Goal: Information Seeking & Learning: Learn about a topic

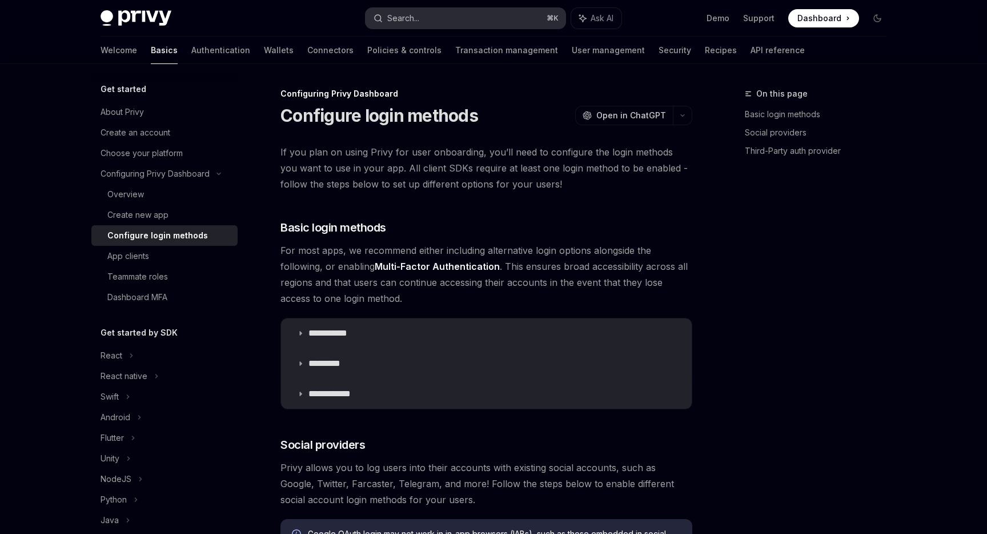
scroll to position [574, 0]
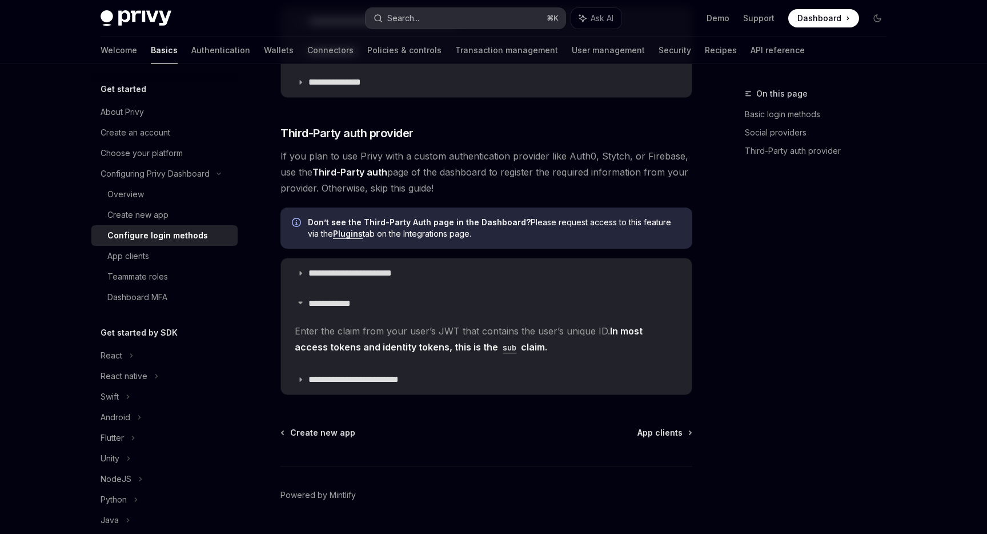
click at [430, 19] on button "Search... ⌘ K" at bounding box center [466, 18] width 200 height 21
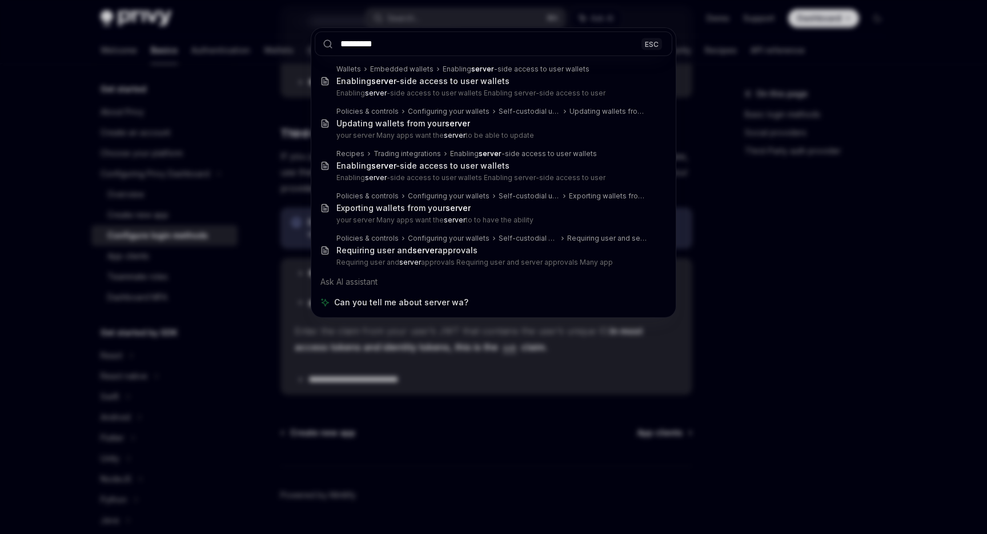
click at [488, 44] on input "*********" at bounding box center [494, 43] width 358 height 25
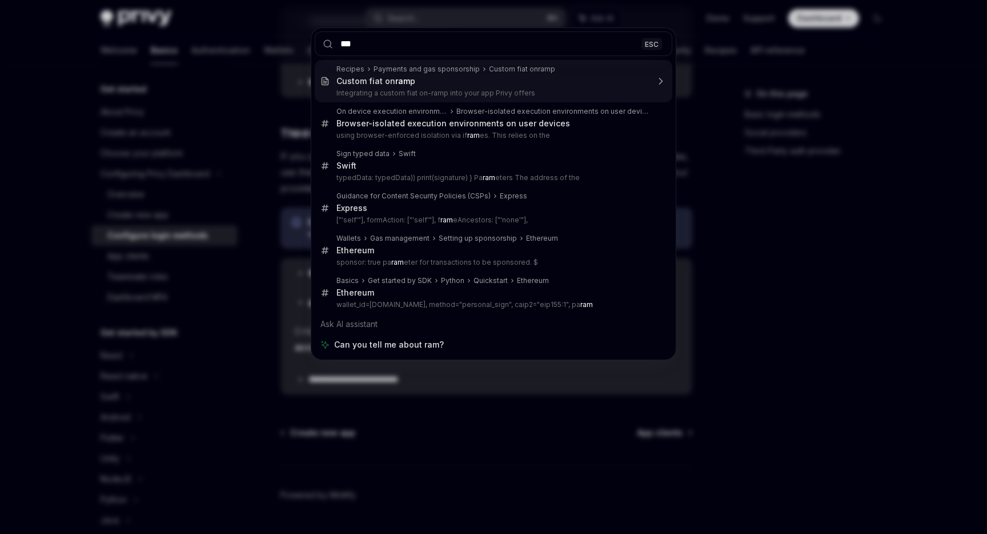
type input "****"
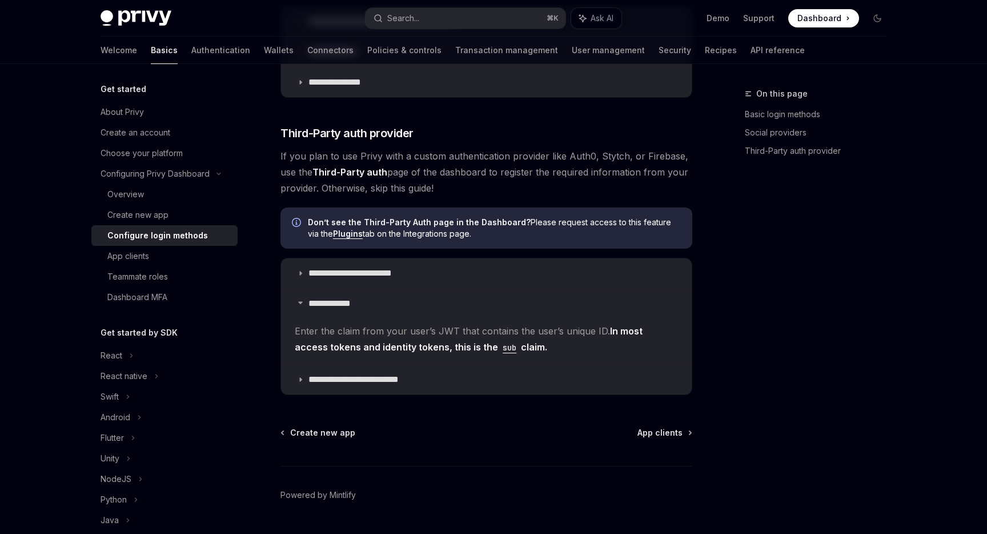
type textarea "*"
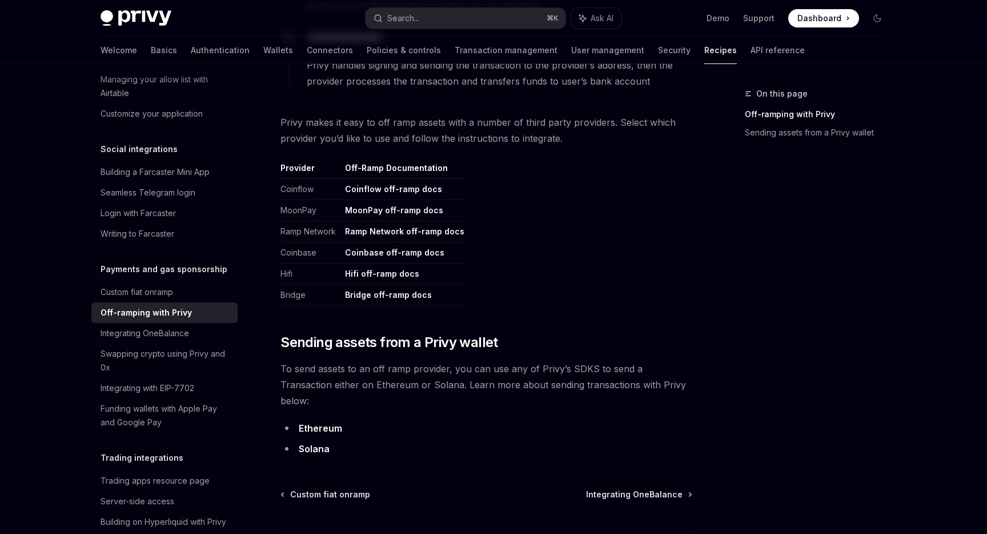
scroll to position [519, 0]
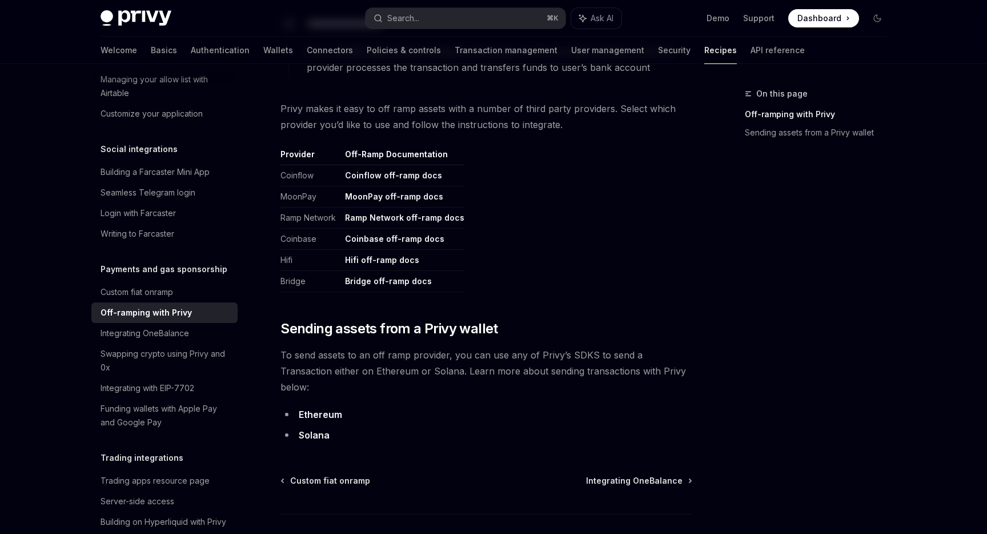
click at [405, 196] on link "MoonPay off-ramp docs" at bounding box center [394, 196] width 98 height 10
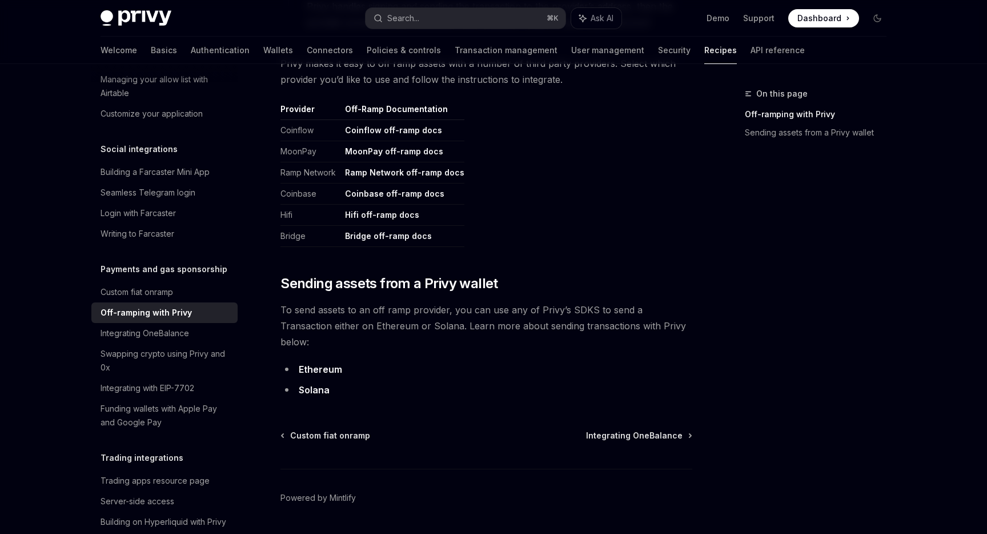
scroll to position [582, 0]
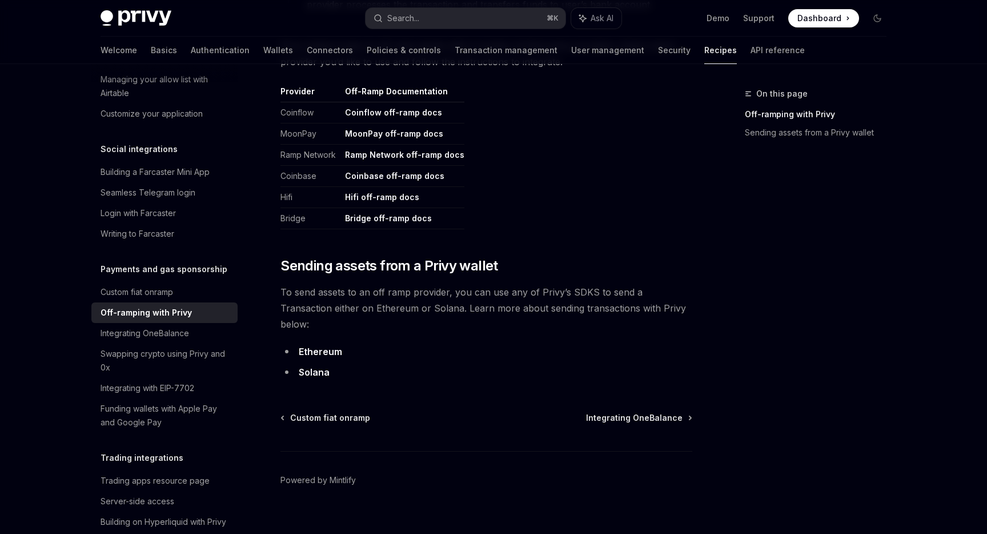
click at [313, 346] on link "Ethereum" at bounding box center [320, 352] width 43 height 12
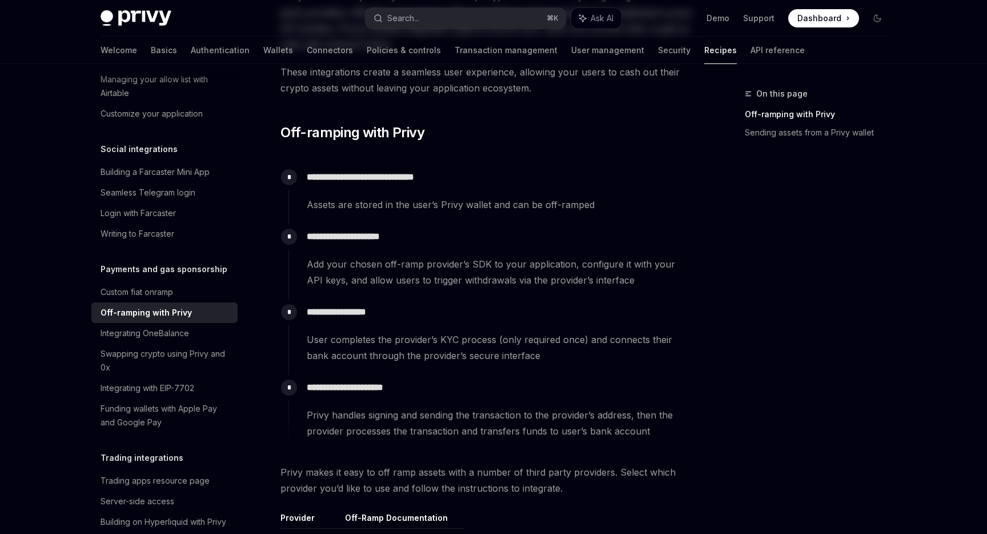
scroll to position [0, 0]
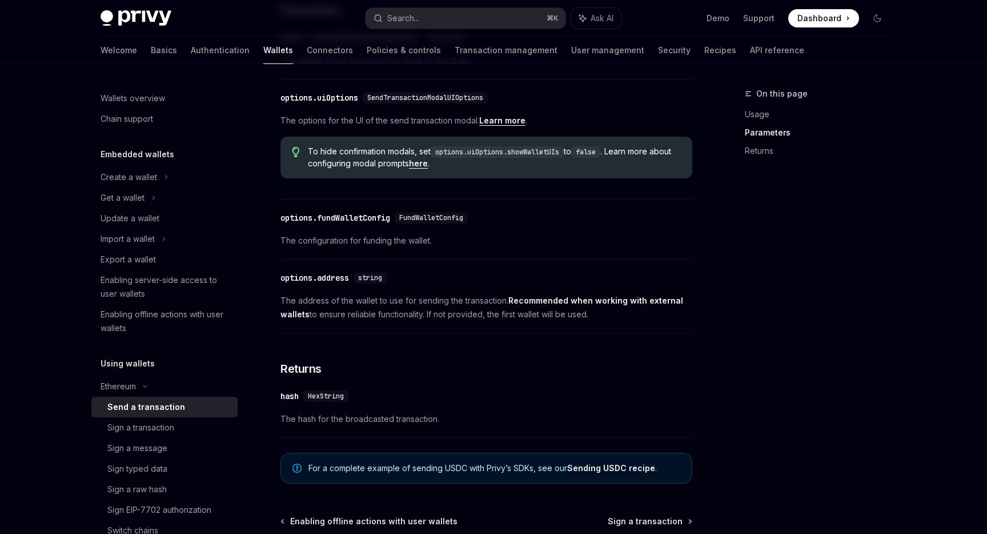
scroll to position [558, 0]
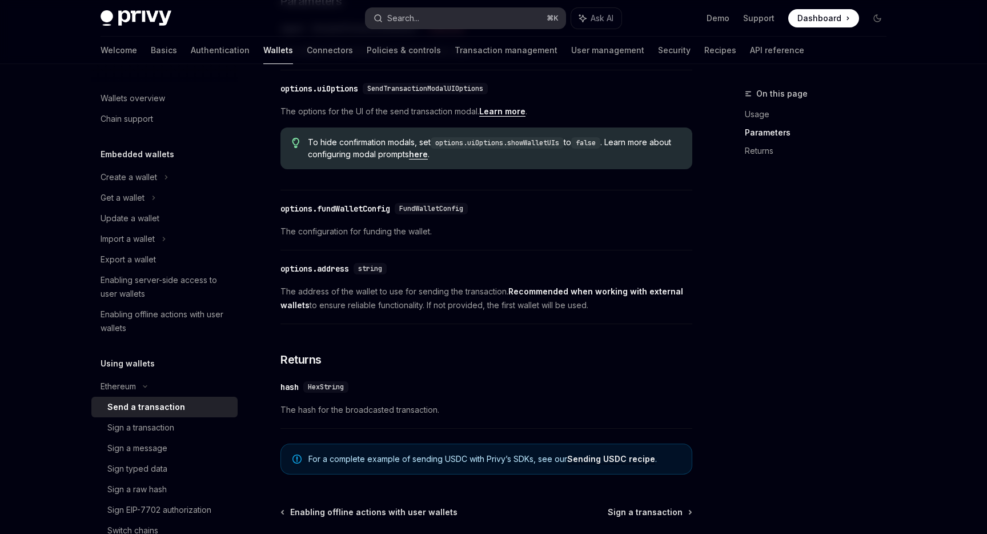
click at [411, 11] on div "Search..." at bounding box center [403, 18] width 32 height 14
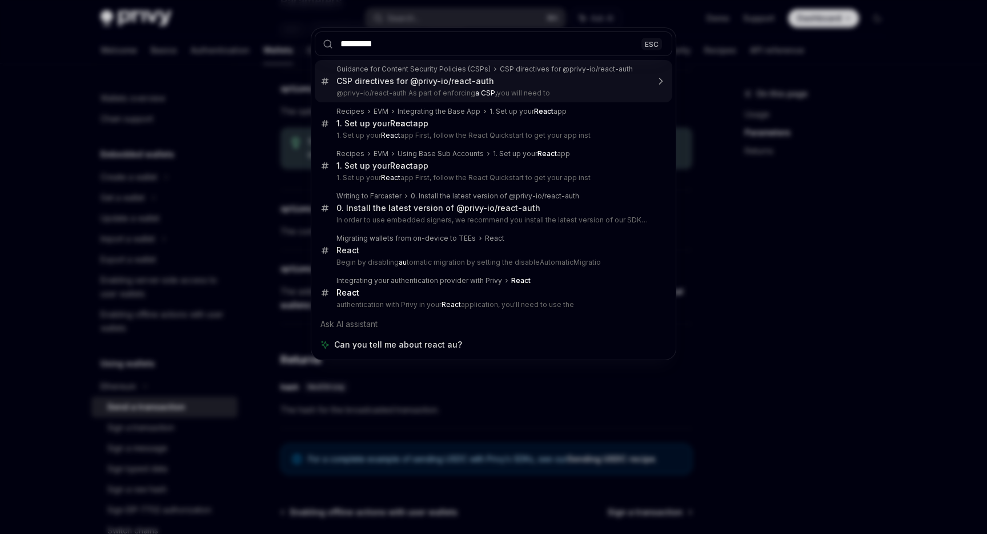
type input "**********"
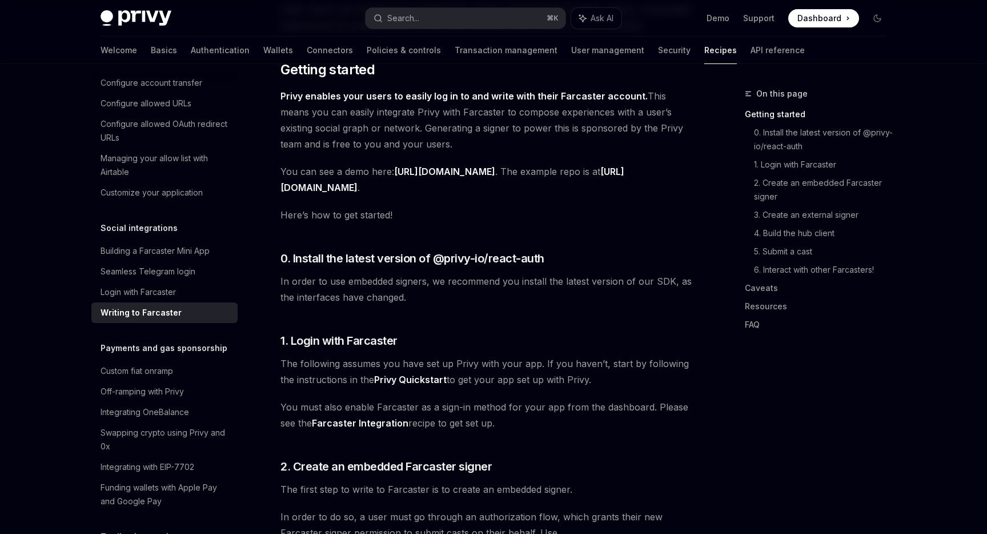
scroll to position [167, 0]
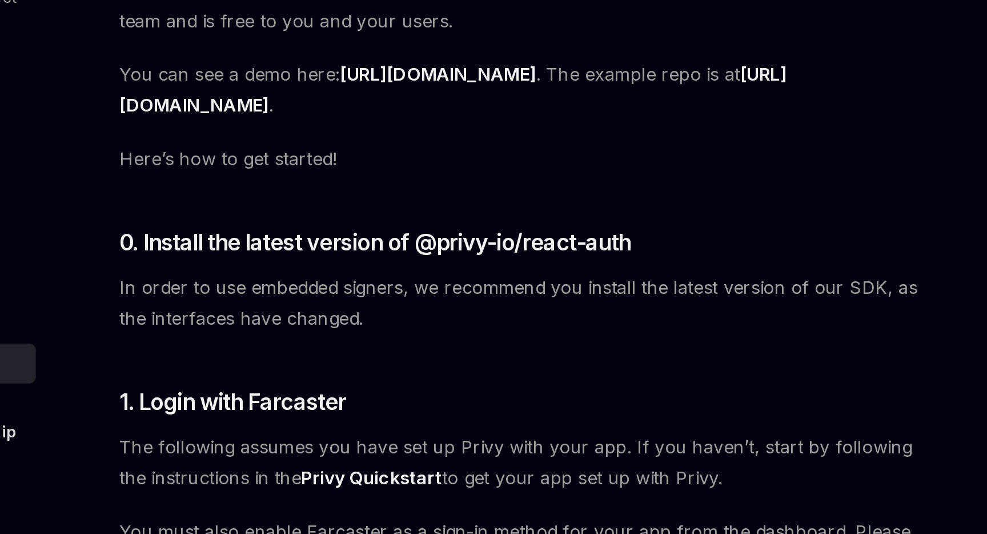
click at [481, 165] on link "https://farcaster-demo.vercel.app" at bounding box center [444, 164] width 101 height 12
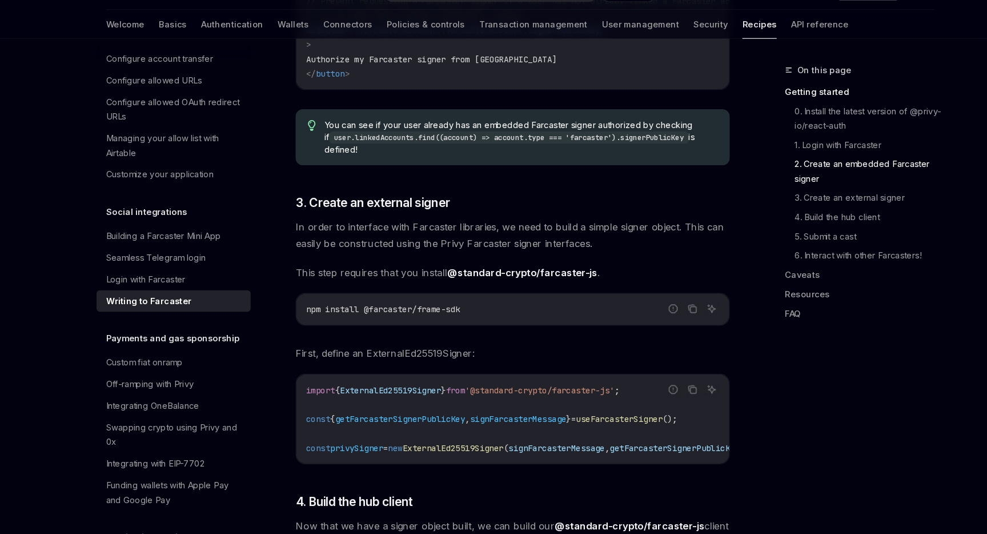
scroll to position [853, 0]
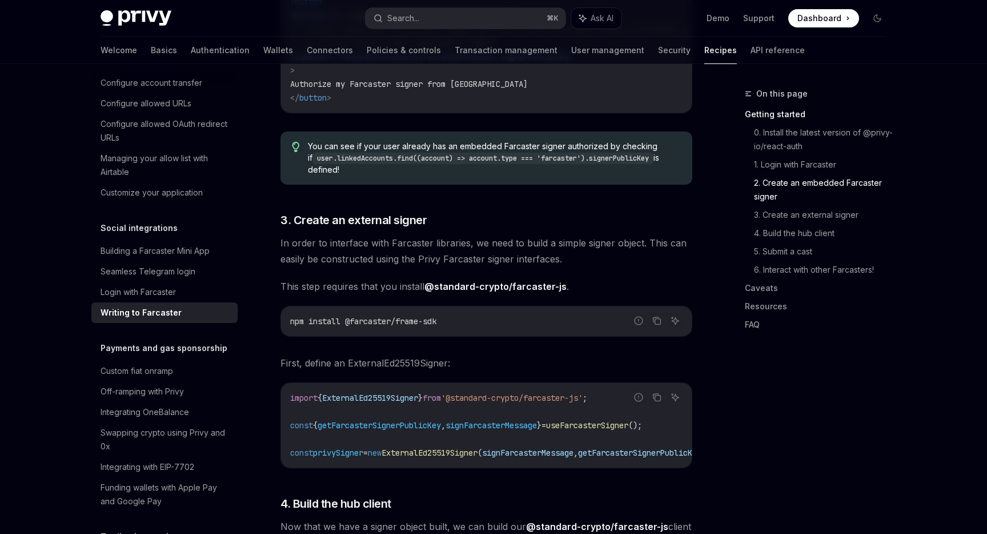
drag, startPoint x: 355, startPoint y: 311, endPoint x: 390, endPoint y: 312, distance: 34.9
click at [390, 316] on span "npm install @farcaster/frame-sdk" at bounding box center [363, 321] width 146 height 10
drag, startPoint x: 397, startPoint y: 309, endPoint x: 355, endPoint y: 310, distance: 42.3
click at [354, 316] on span "npm install @farcaster/frame-sdk" at bounding box center [363, 321] width 146 height 10
copy span "farcaster"
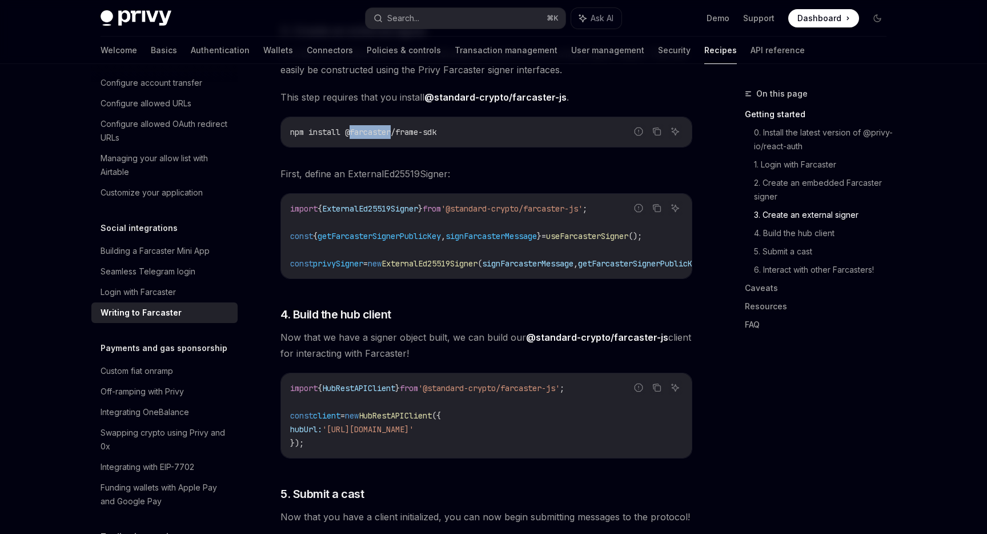
scroll to position [1054, 0]
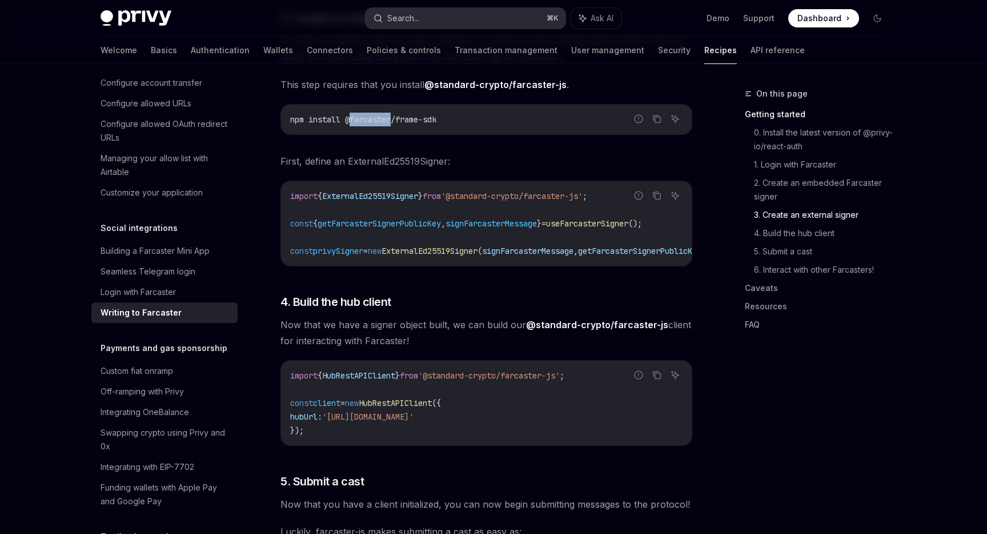
click at [445, 19] on button "Search... ⌘ K" at bounding box center [466, 18] width 200 height 21
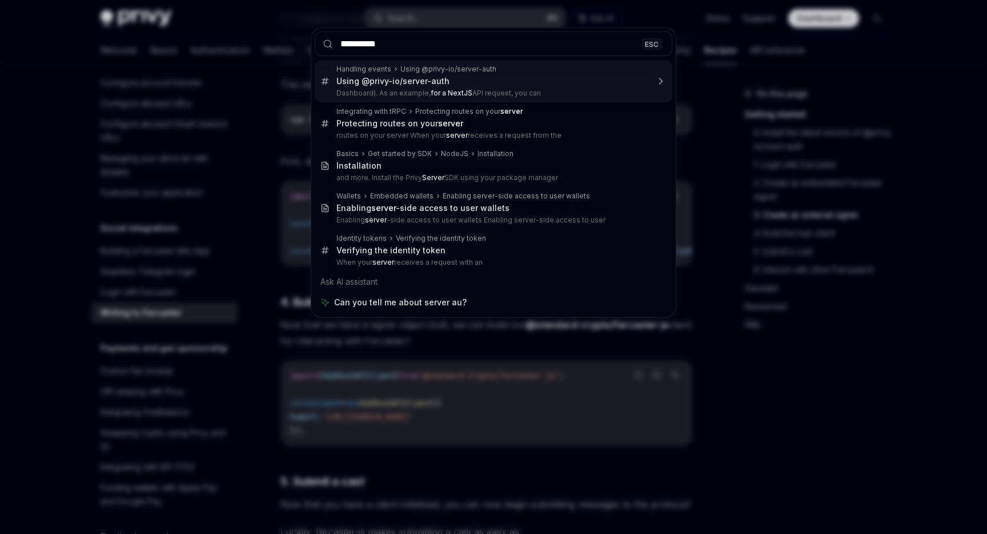
type input "**********"
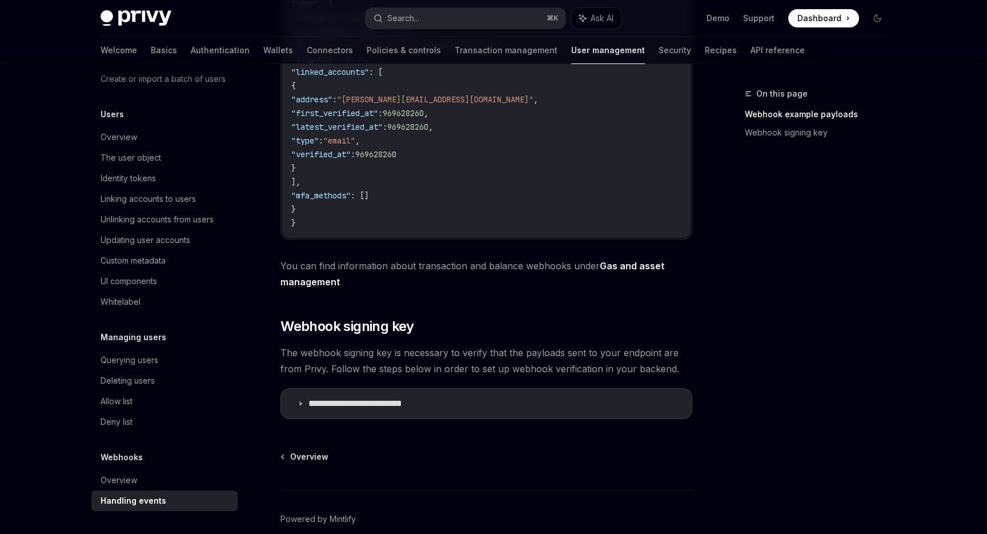
scroll to position [469, 0]
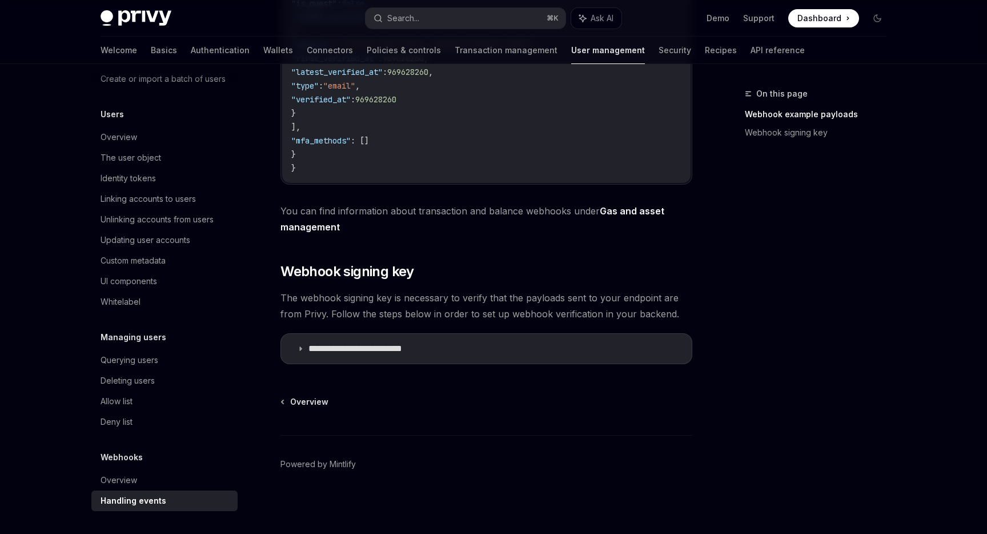
click at [625, 211] on link "Gas and asset management" at bounding box center [473, 219] width 384 height 28
type textarea "*"
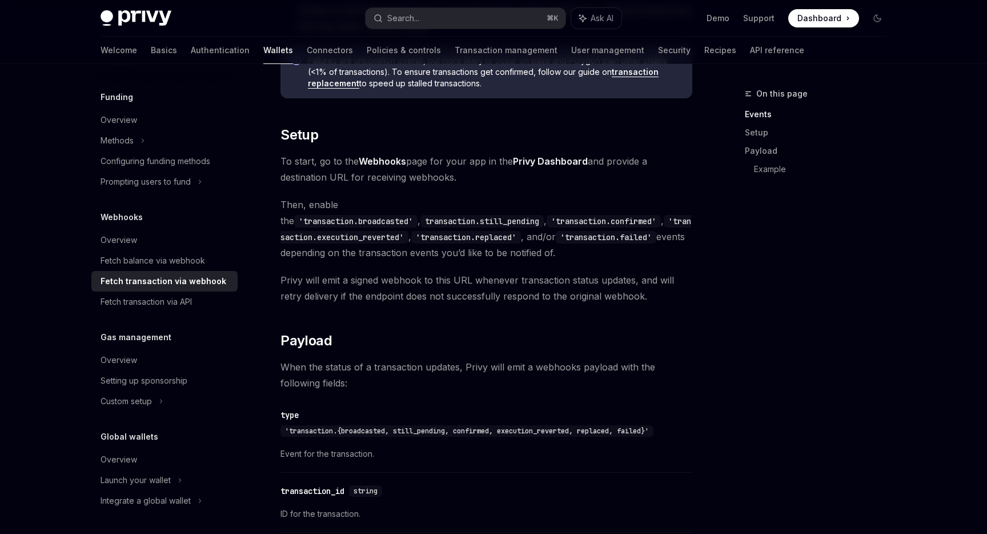
scroll to position [629, 0]
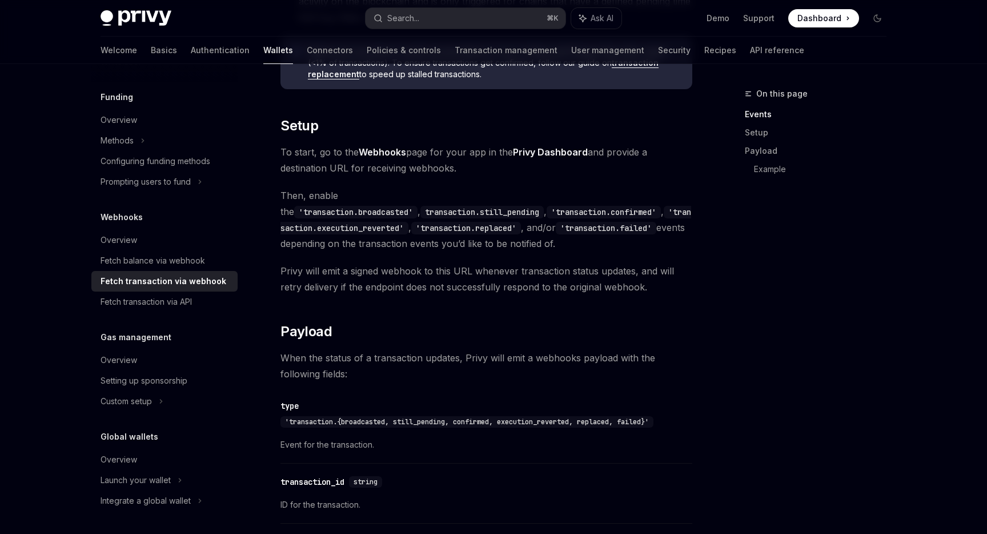
click at [391, 153] on strong "Webhooks" at bounding box center [382, 151] width 47 height 11
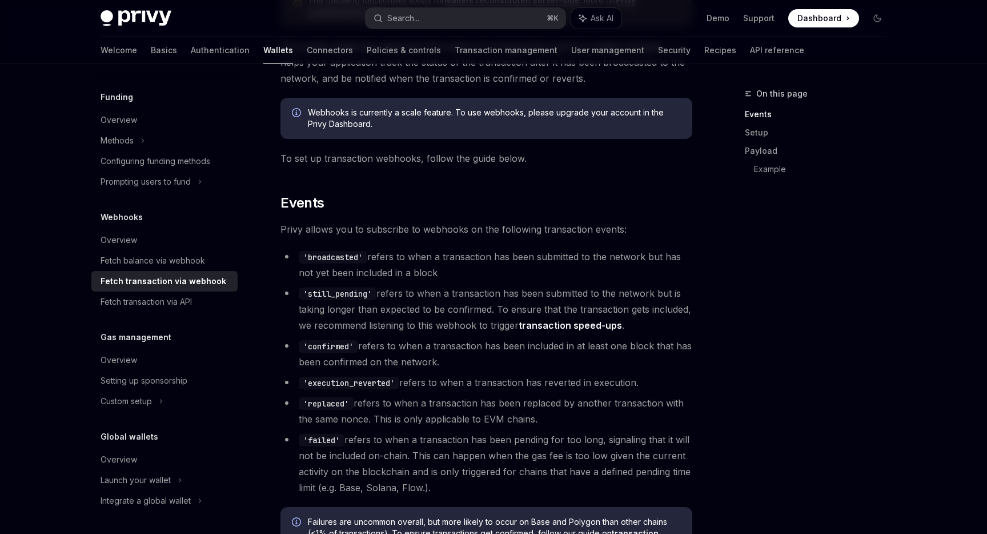
scroll to position [0, 0]
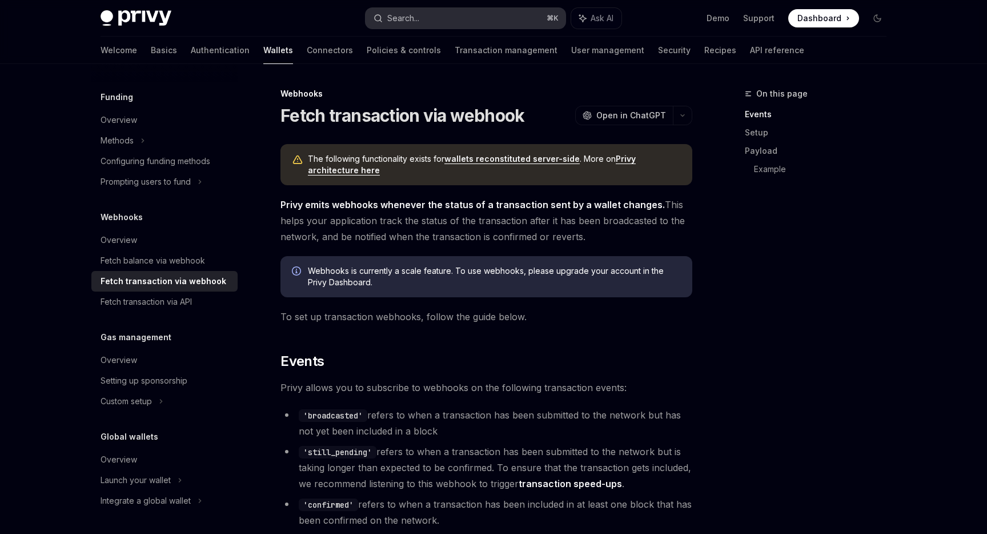
click at [428, 13] on button "Search... ⌘ K" at bounding box center [466, 18] width 200 height 21
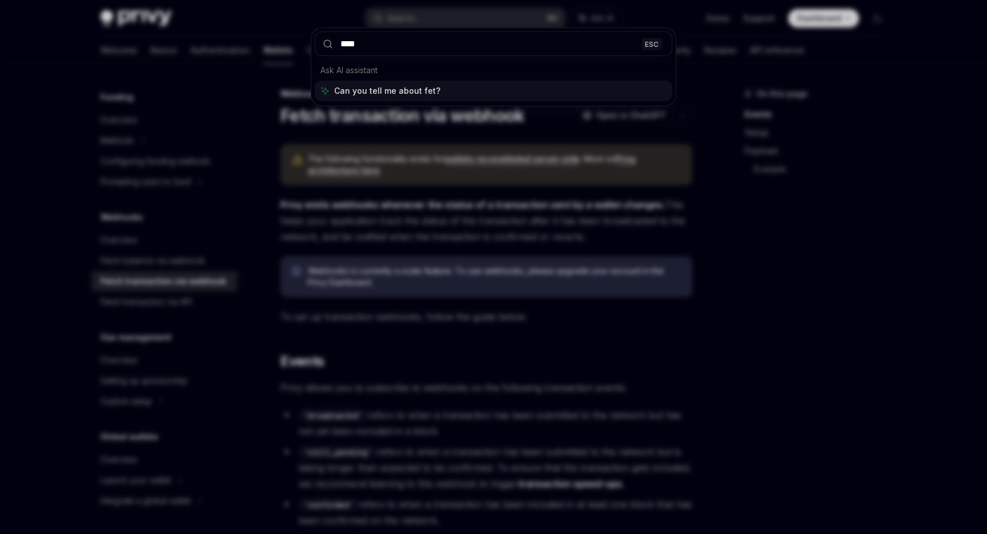
type input "*****"
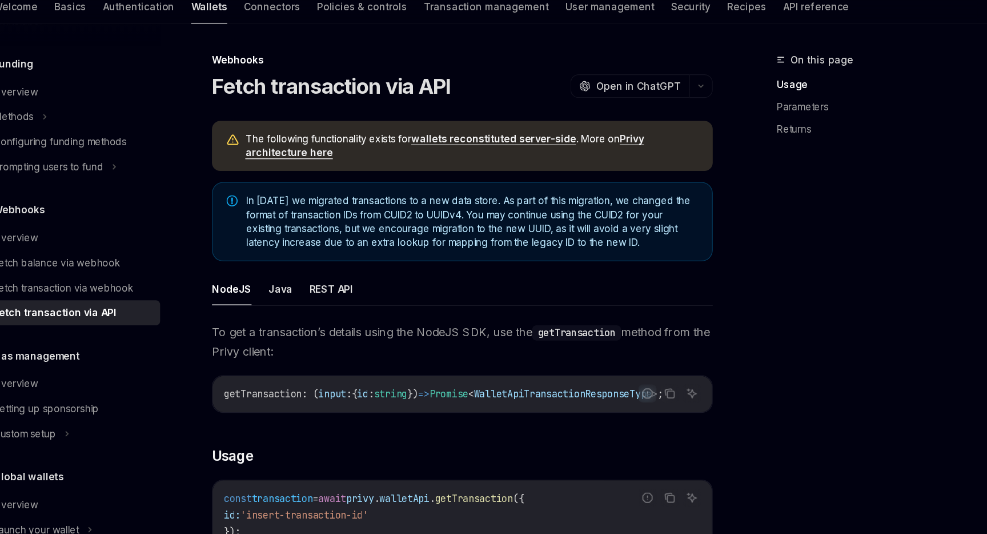
click at [529, 159] on link "wallets reconstituted server-side" at bounding box center [512, 159] width 135 height 10
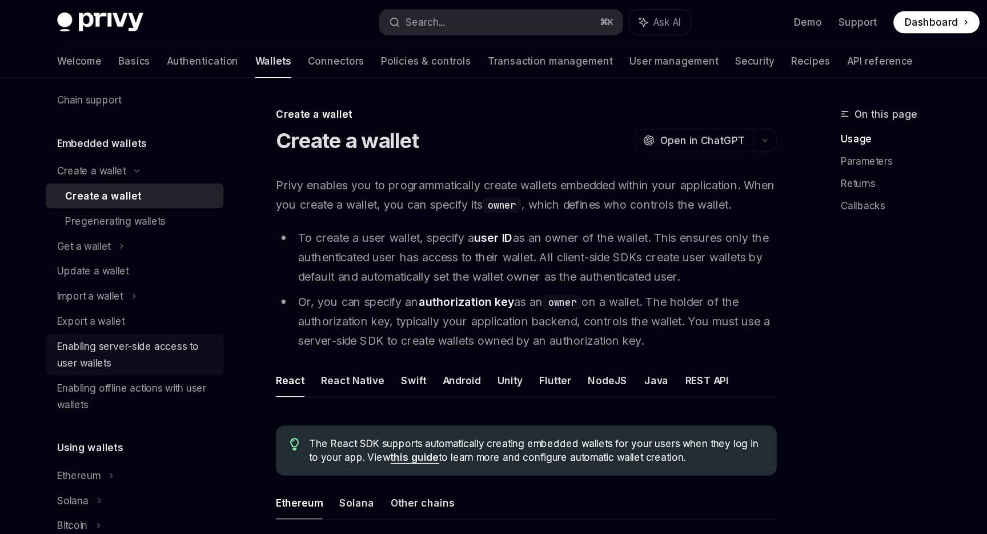
scroll to position [52, 0]
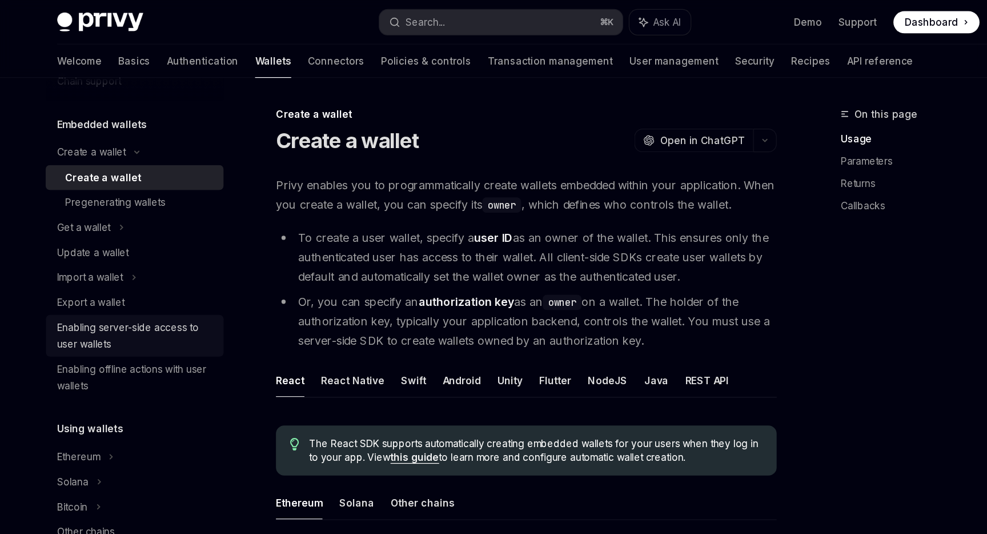
click at [166, 281] on div "Enabling server-side access to user wallets" at bounding box center [166, 275] width 130 height 27
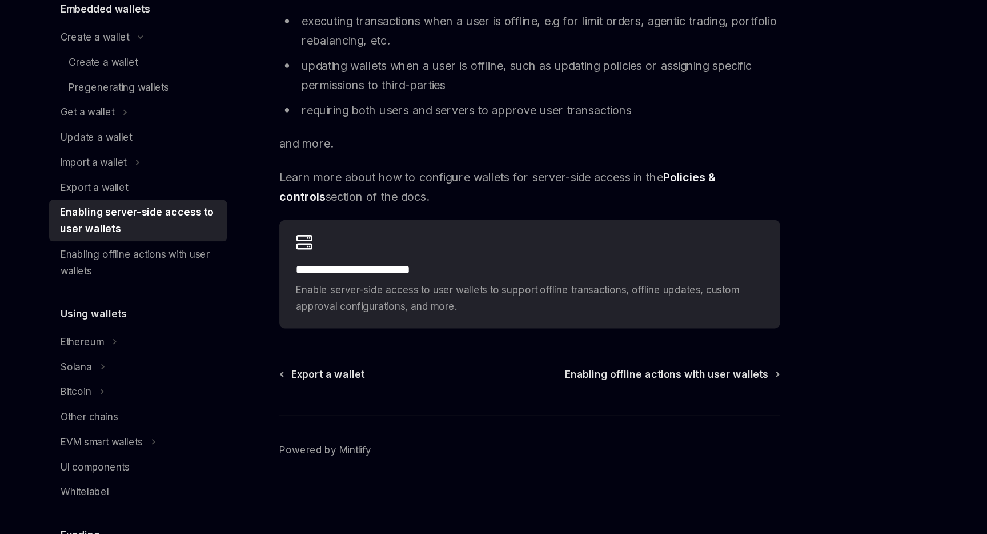
scroll to position [148, 0]
click at [176, 307] on div "Enabling offline actions with user wallets" at bounding box center [166, 310] width 130 height 27
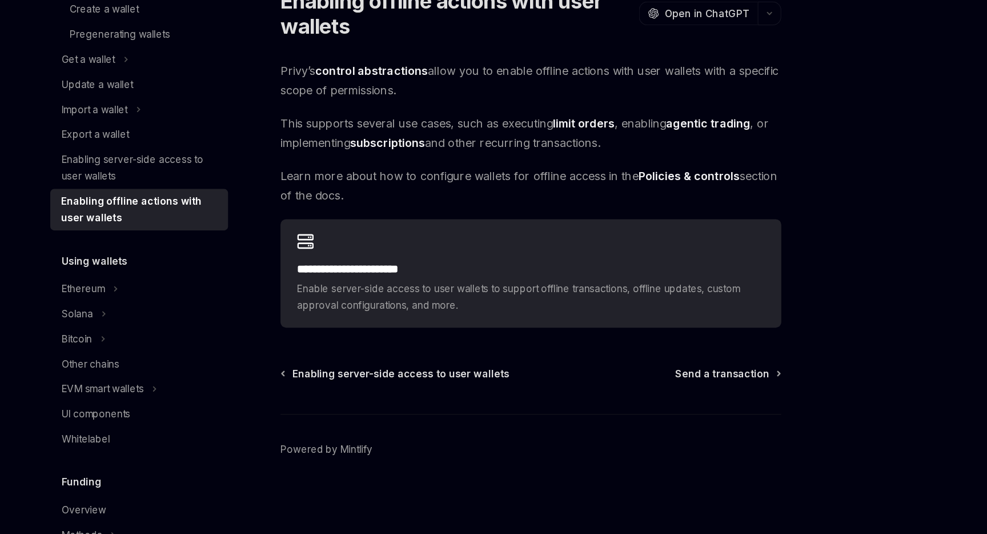
scroll to position [98, 0]
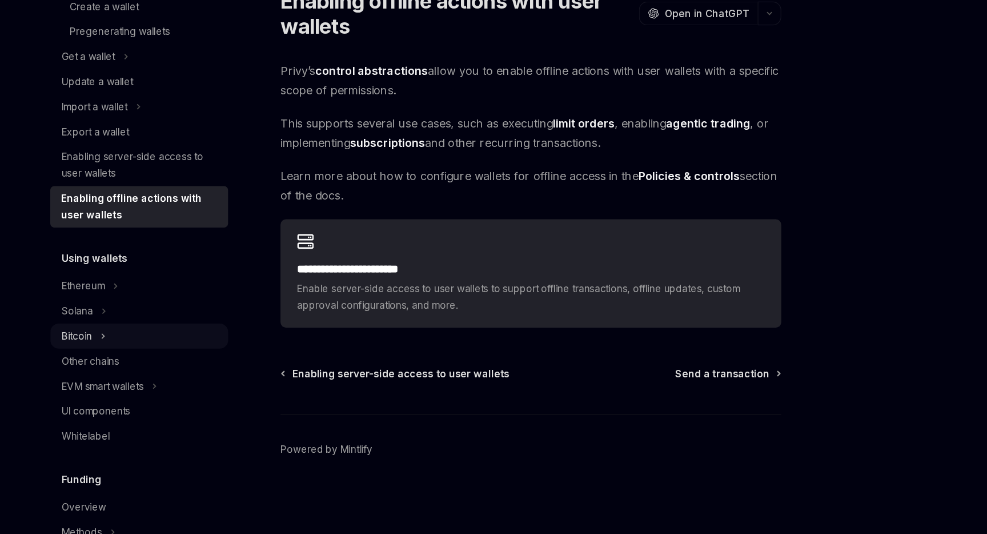
click at [117, 367] on div "Bitcoin" at bounding box center [113, 371] width 25 height 14
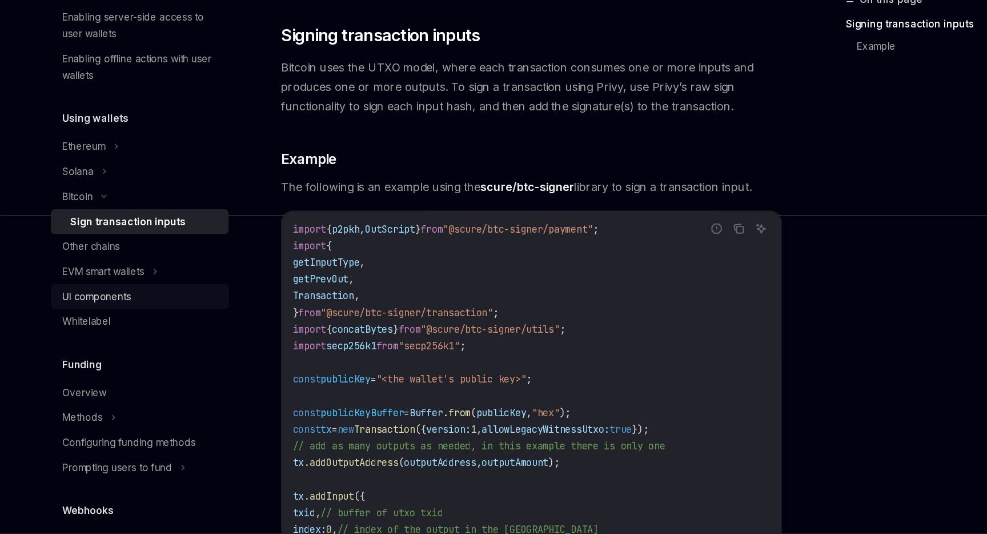
scroll to position [221, 0]
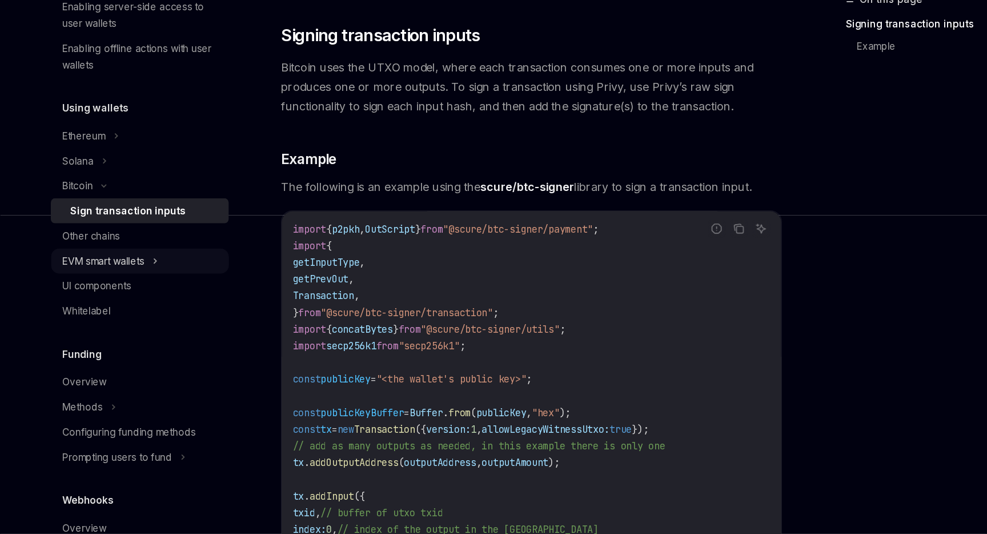
click at [159, 306] on div "EVM smart wallets" at bounding box center [134, 309] width 67 height 14
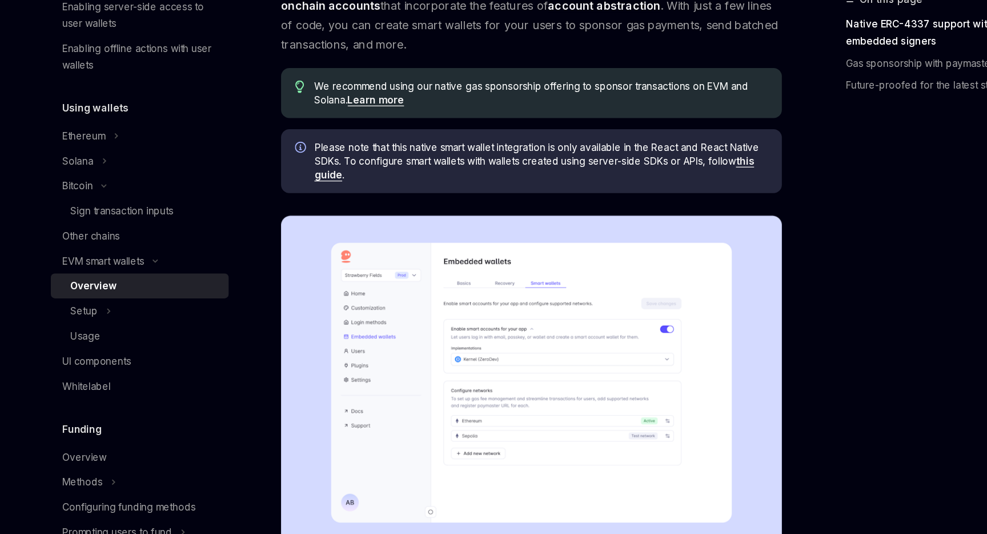
scroll to position [70, 0]
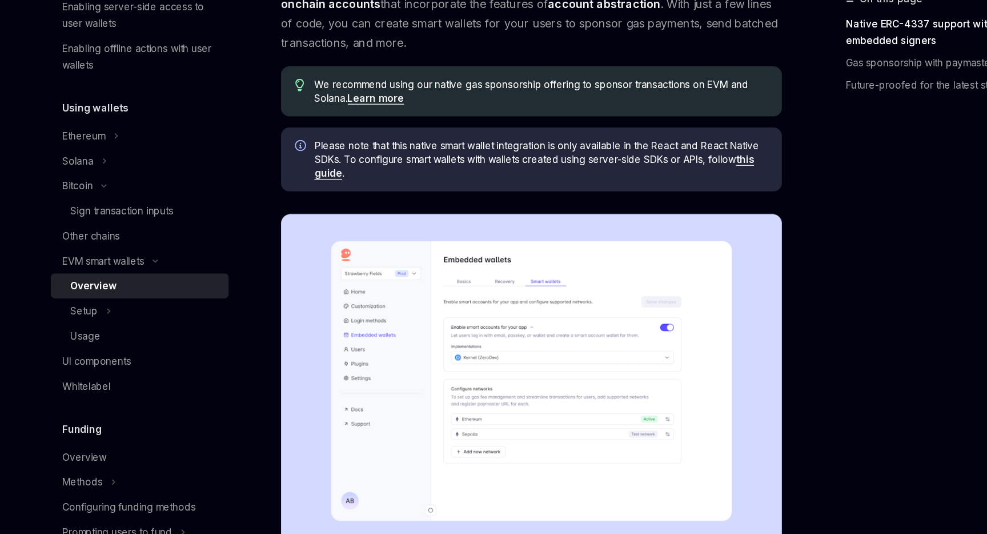
click at [670, 226] on link "this guide" at bounding box center [489, 232] width 362 height 22
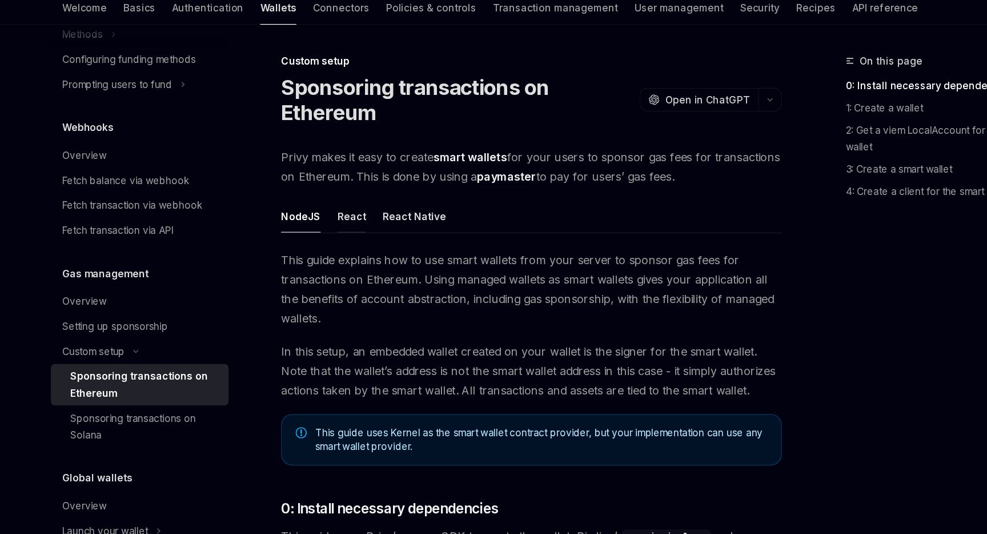
click at [335, 223] on button "React" at bounding box center [338, 221] width 23 height 27
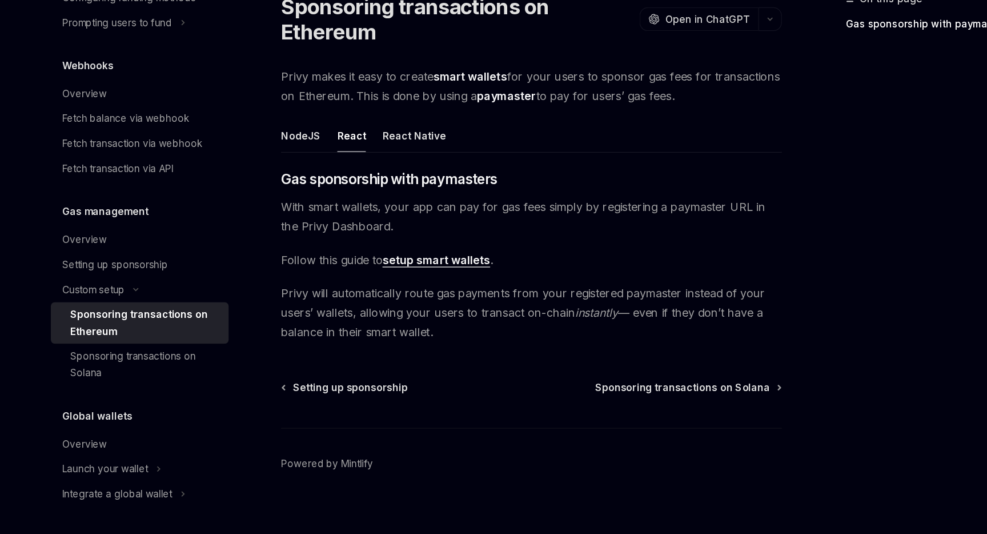
scroll to position [27, 0]
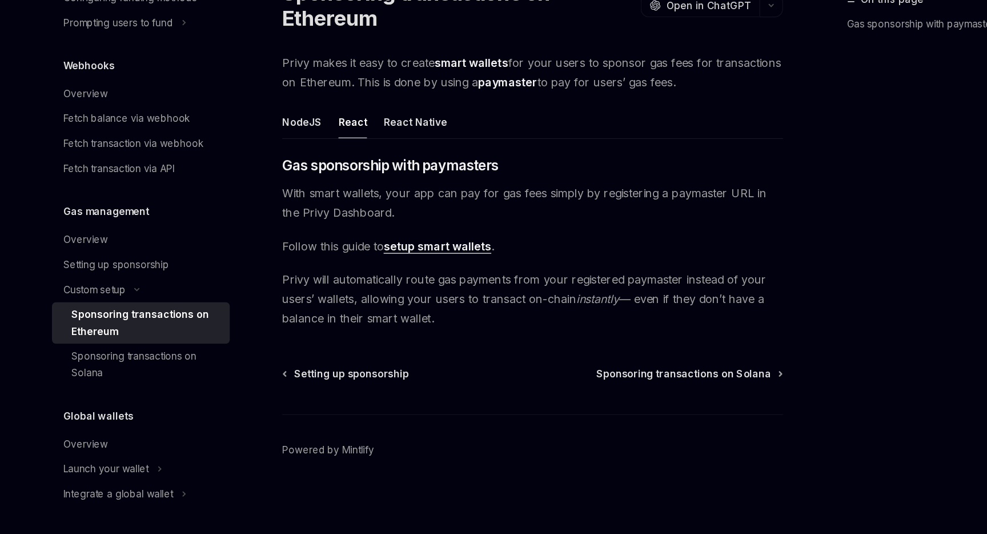
click at [418, 298] on link "setup smart wallets" at bounding box center [408, 297] width 89 height 12
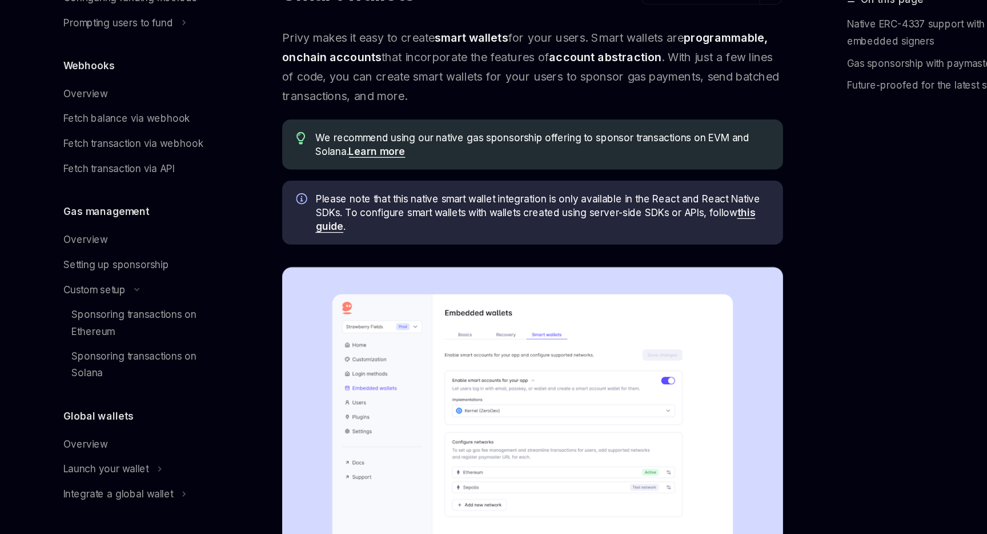
type textarea "*"
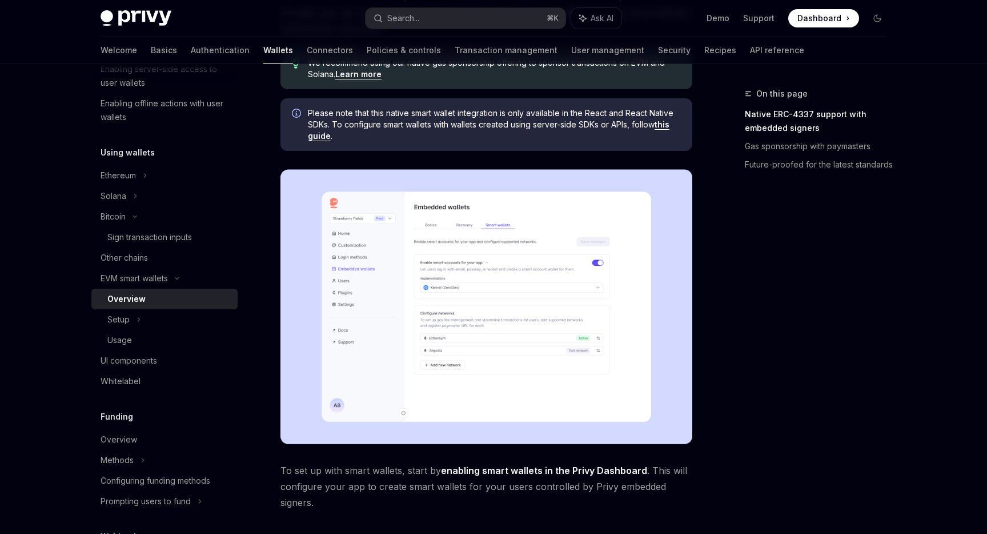
scroll to position [141, 0]
